Goal: Task Accomplishment & Management: Complete application form

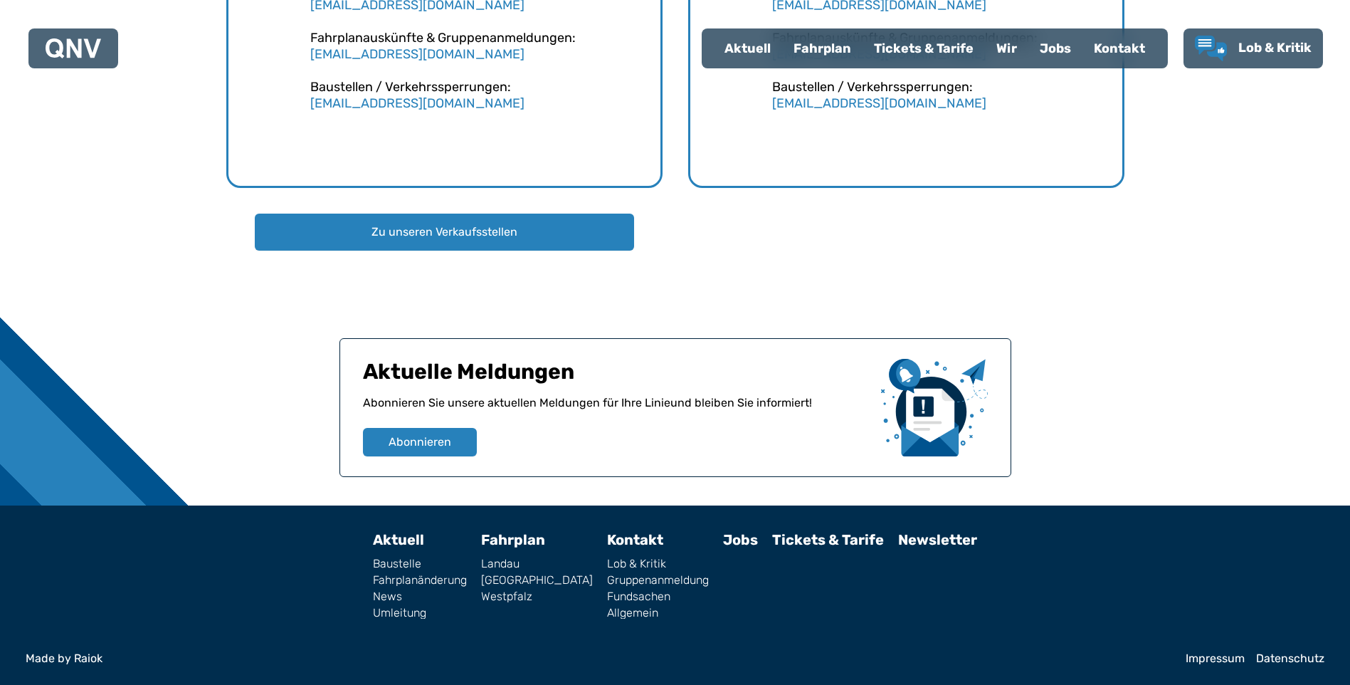
click at [633, 595] on link "Fundsachen" at bounding box center [658, 596] width 102 height 11
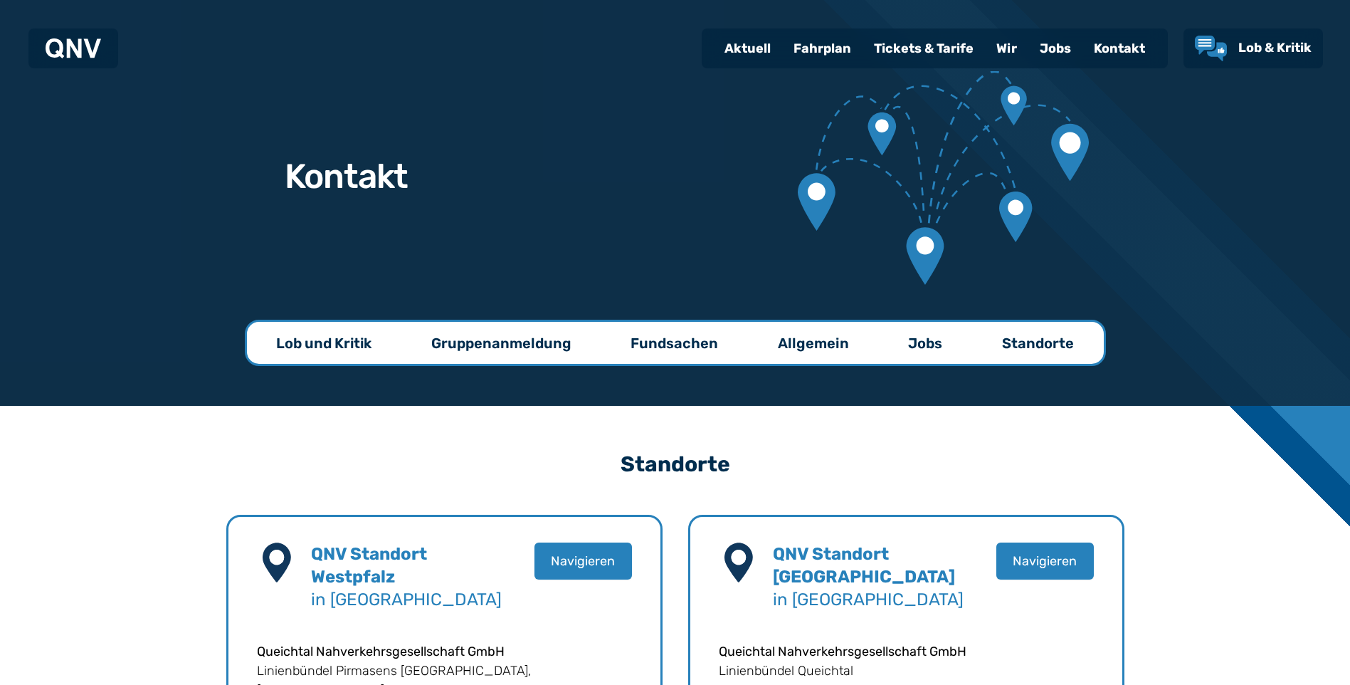
scroll to position [1265, 0]
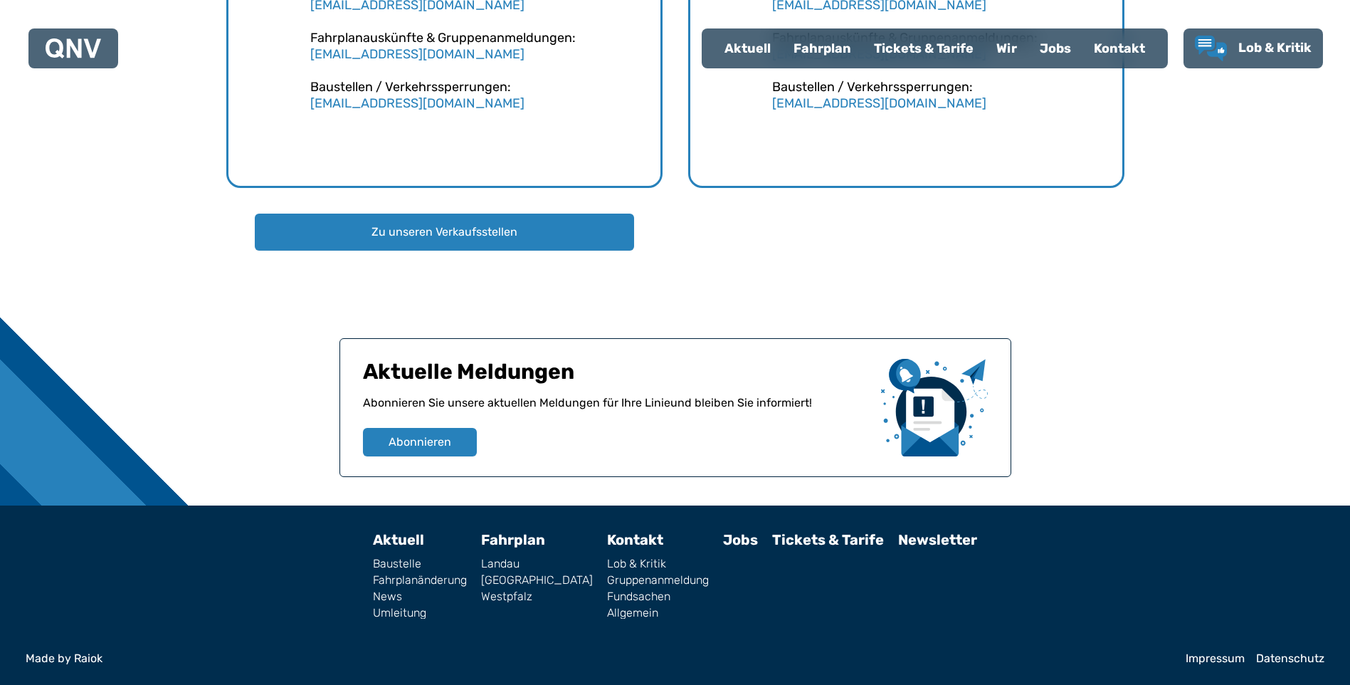
click at [624, 594] on link "Fundsachen" at bounding box center [658, 596] width 102 height 11
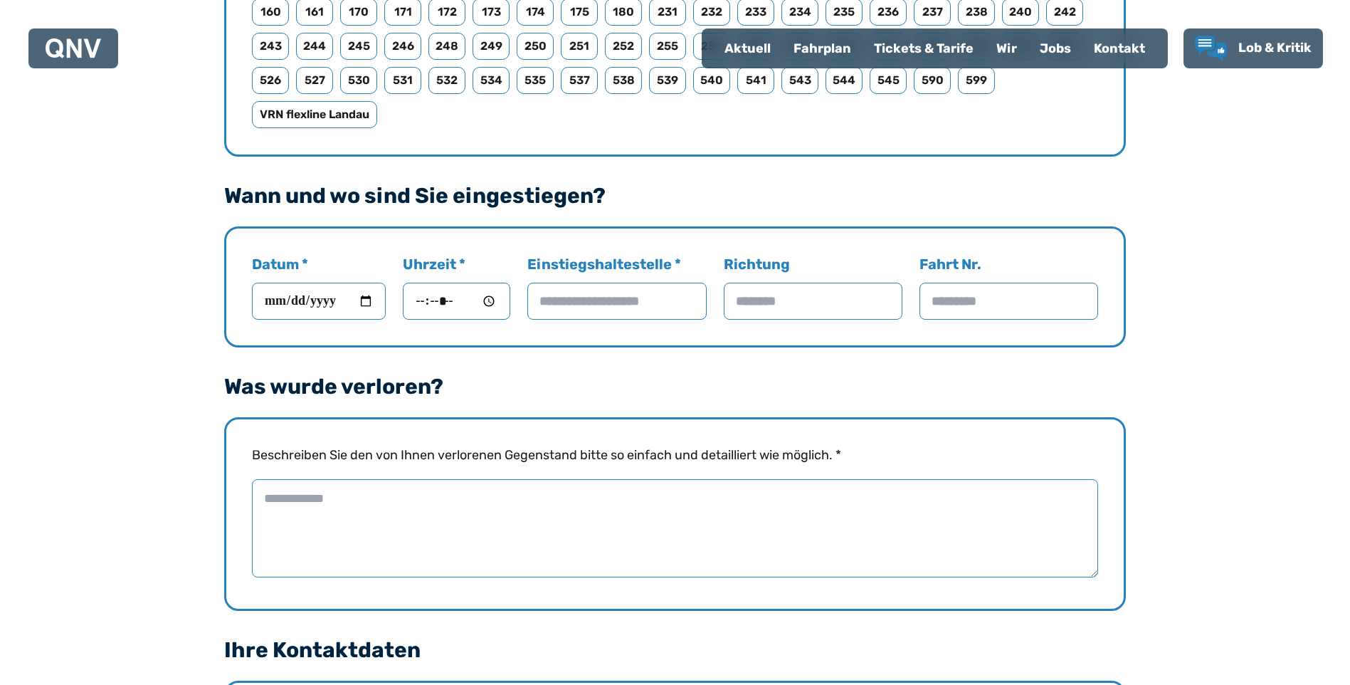
scroll to position [996, 0]
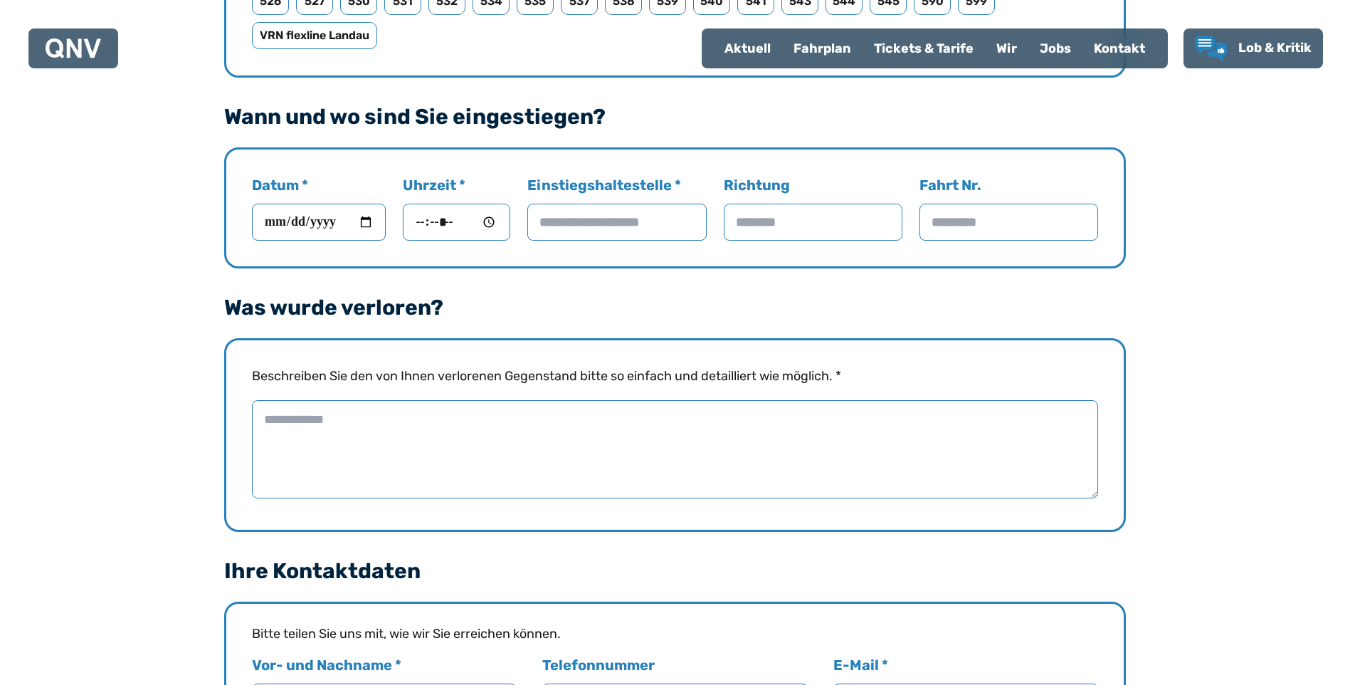
click at [348, 421] on textarea "Beschreiben Sie den von Ihnen verlorenen Gegenstand bitte so einfach und detail…" at bounding box center [675, 449] width 846 height 98
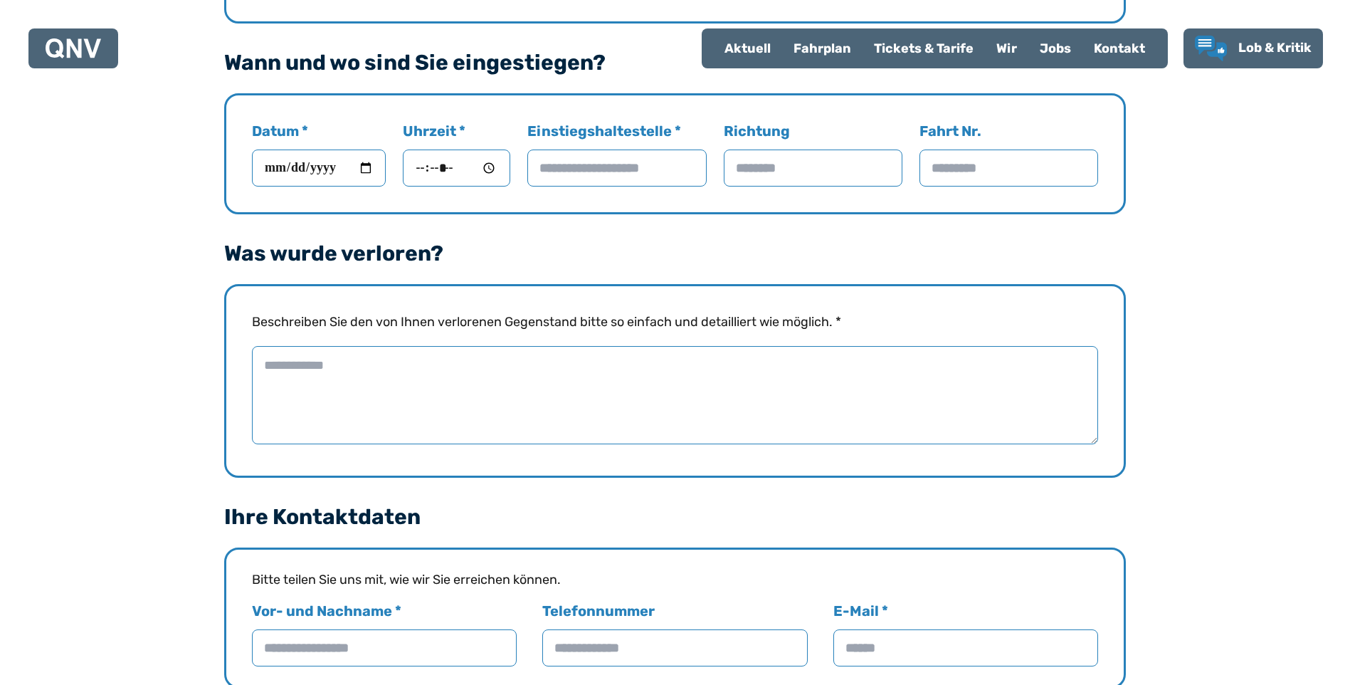
scroll to position [1139, 0]
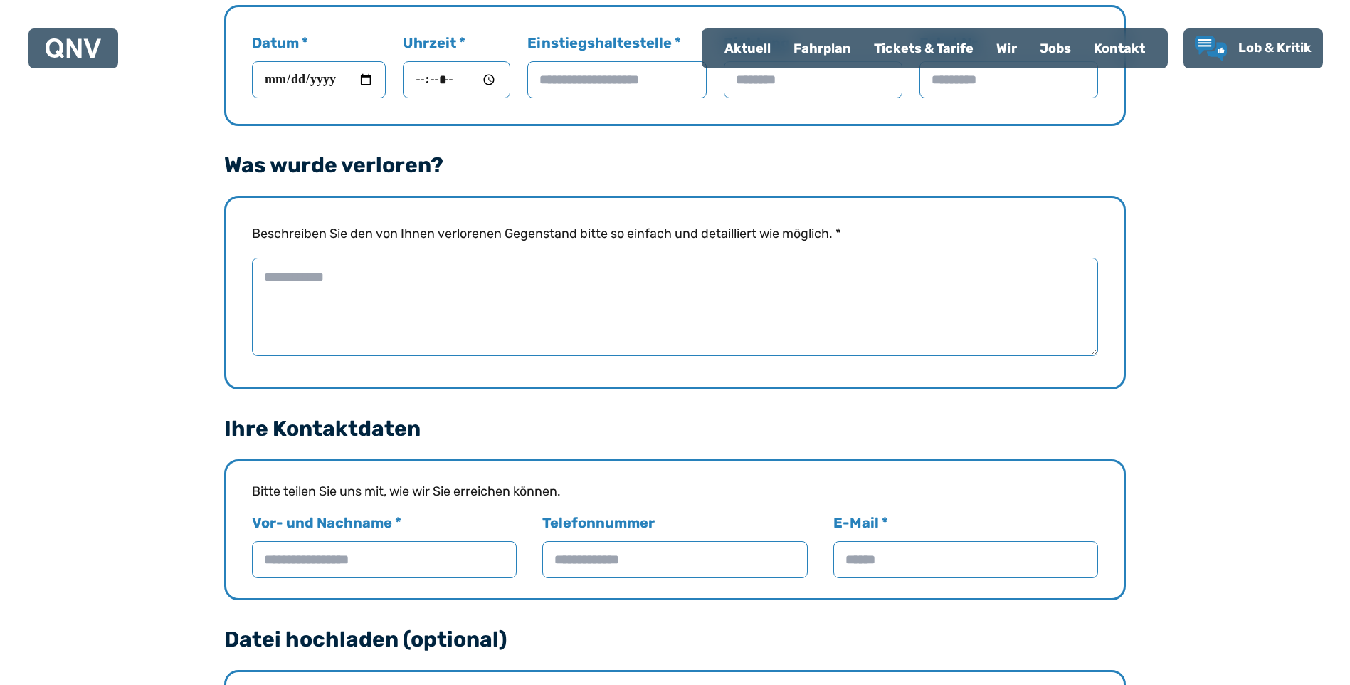
click at [344, 269] on textarea "Beschreiben Sie den von Ihnen verlorenen Gegenstand bitte so einfach und detail…" at bounding box center [675, 307] width 846 height 98
click at [277, 273] on textarea "Beschreiben Sie den von Ihnen verlorenen Gegenstand bitte so einfach und detail…" at bounding box center [675, 307] width 846 height 98
drag, startPoint x: 263, startPoint y: 273, endPoint x: 356, endPoint y: 275, distance: 92.5
click at [356, 275] on textarea "Beschreiben Sie den von Ihnen verlorenen Gegenstand bitte so einfach und detail…" at bounding box center [675, 307] width 846 height 98
drag, startPoint x: 338, startPoint y: 280, endPoint x: 359, endPoint y: 285, distance: 21.2
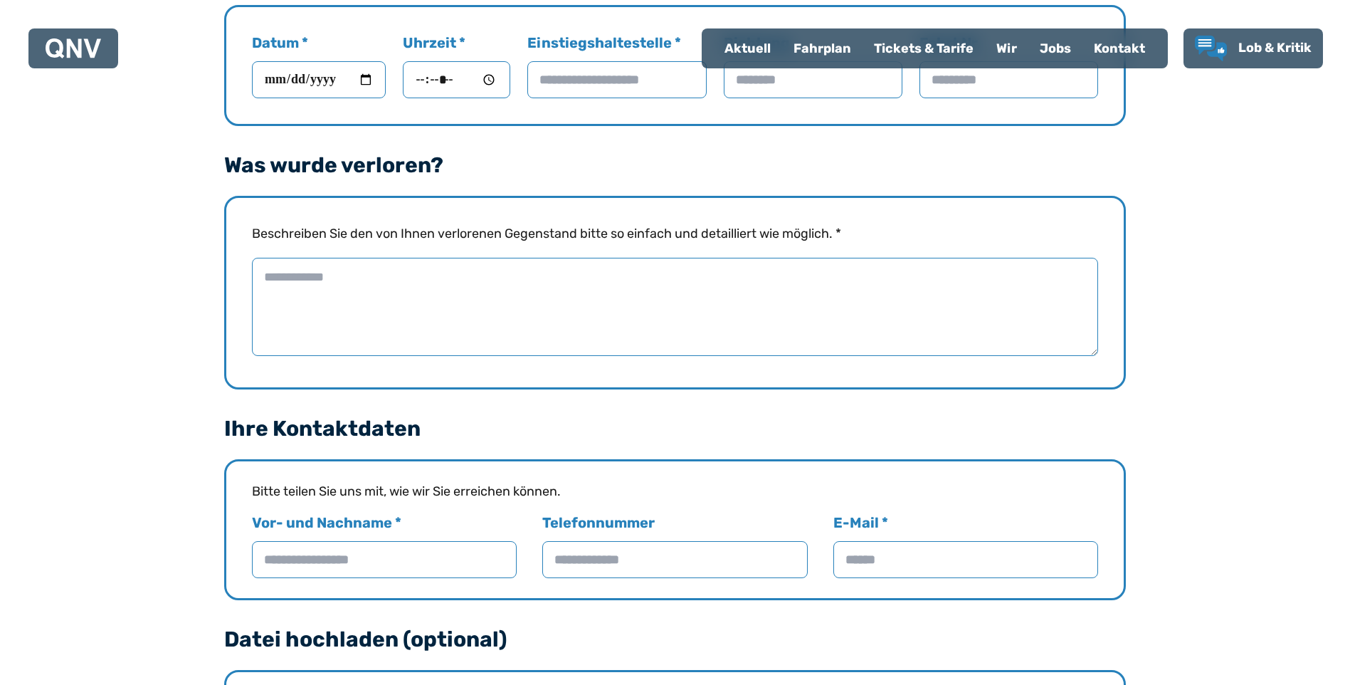
click at [344, 283] on textarea "Beschreiben Sie den von Ihnen verlorenen Gegenstand bitte so einfach und detail…" at bounding box center [675, 307] width 846 height 98
click at [300, 273] on textarea "Beschreiben Sie den von Ihnen verlorenen Gegenstand bitte so einfach und detail…" at bounding box center [675, 307] width 846 height 98
click at [284, 283] on textarea "Beschreiben Sie den von Ihnen verlorenen Gegenstand bitte so einfach und detail…" at bounding box center [675, 307] width 846 height 98
click at [284, 276] on textarea "Beschreiben Sie den von Ihnen verlorenen Gegenstand bitte so einfach und detail…" at bounding box center [675, 307] width 846 height 98
drag, startPoint x: 263, startPoint y: 273, endPoint x: 347, endPoint y: 275, distance: 84.0
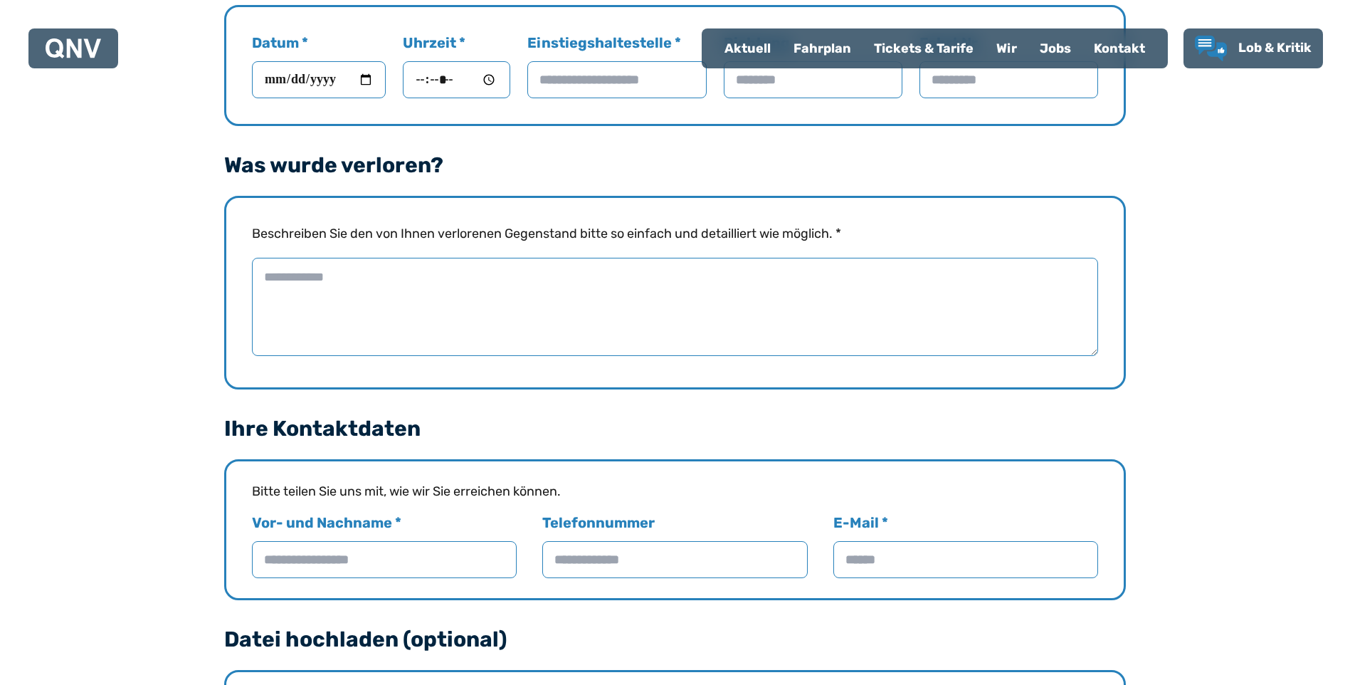
click at [347, 275] on textarea "Beschreiben Sie den von Ihnen verlorenen Gegenstand bitte so einfach und detail…" at bounding box center [675, 307] width 846 height 98
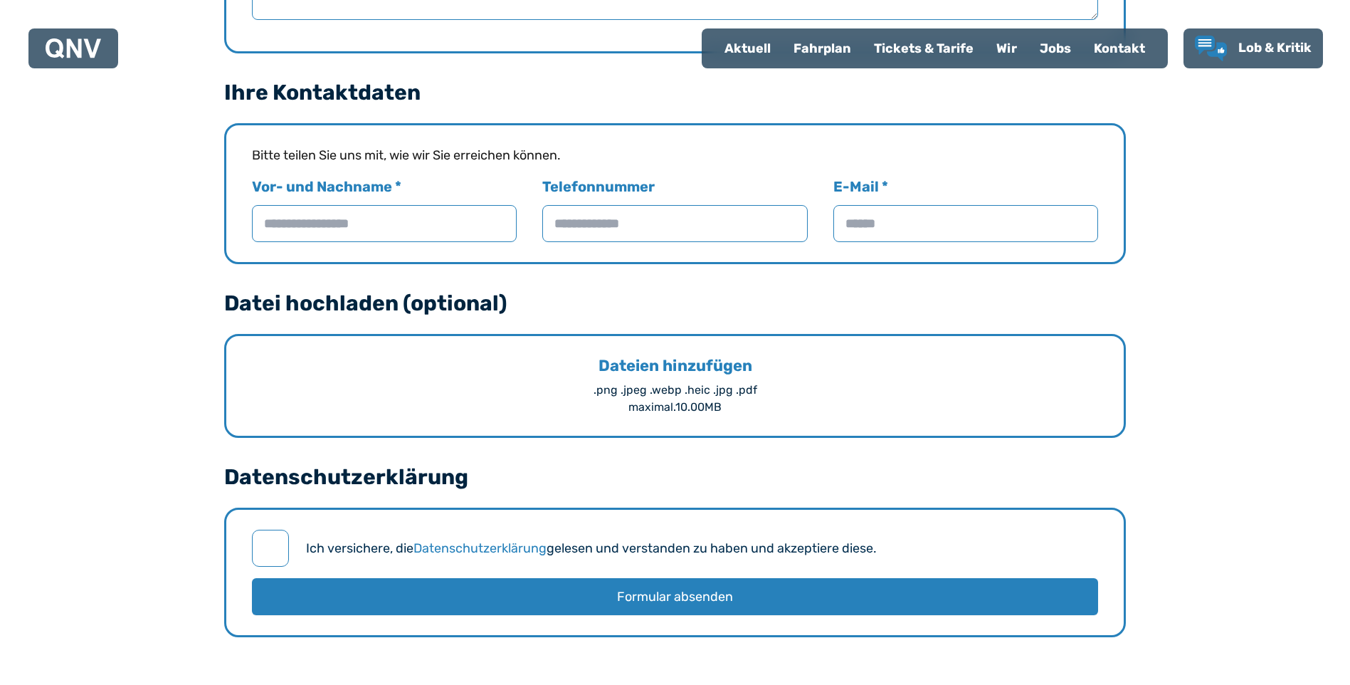
scroll to position [1359, 0]
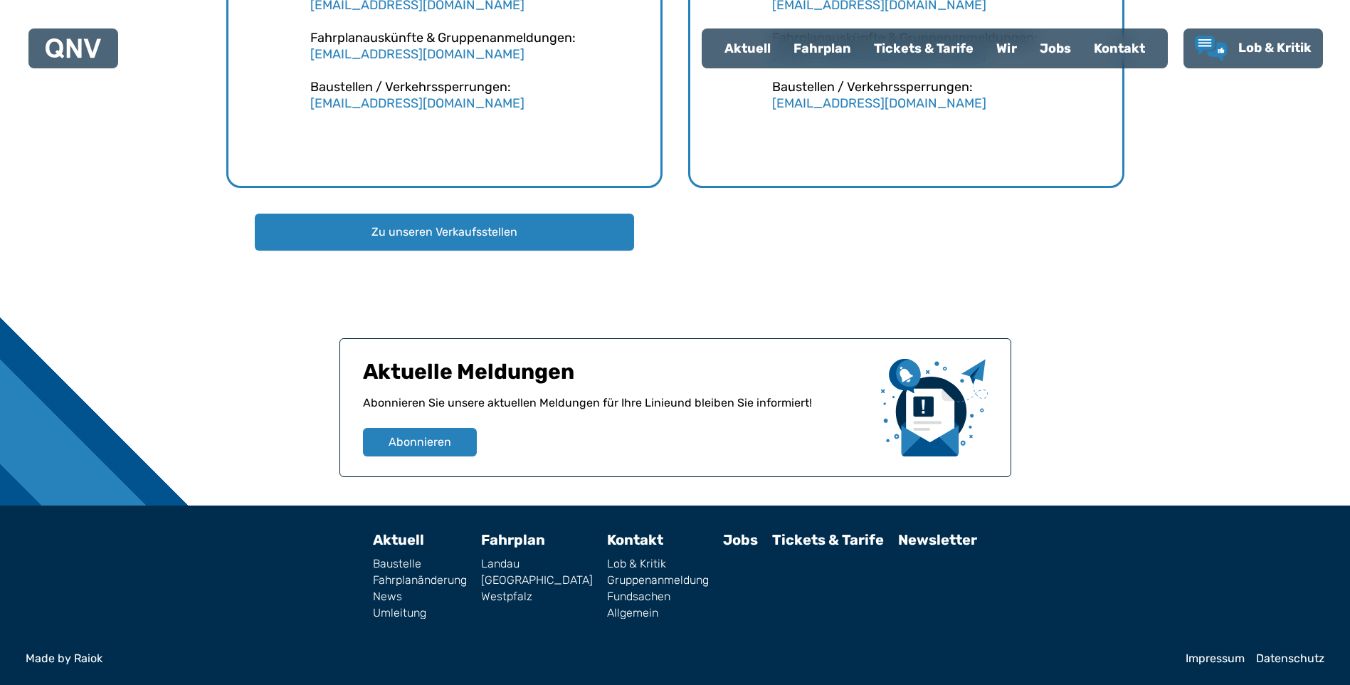
scroll to position [1265, 0]
